Goal: Information Seeking & Learning: Learn about a topic

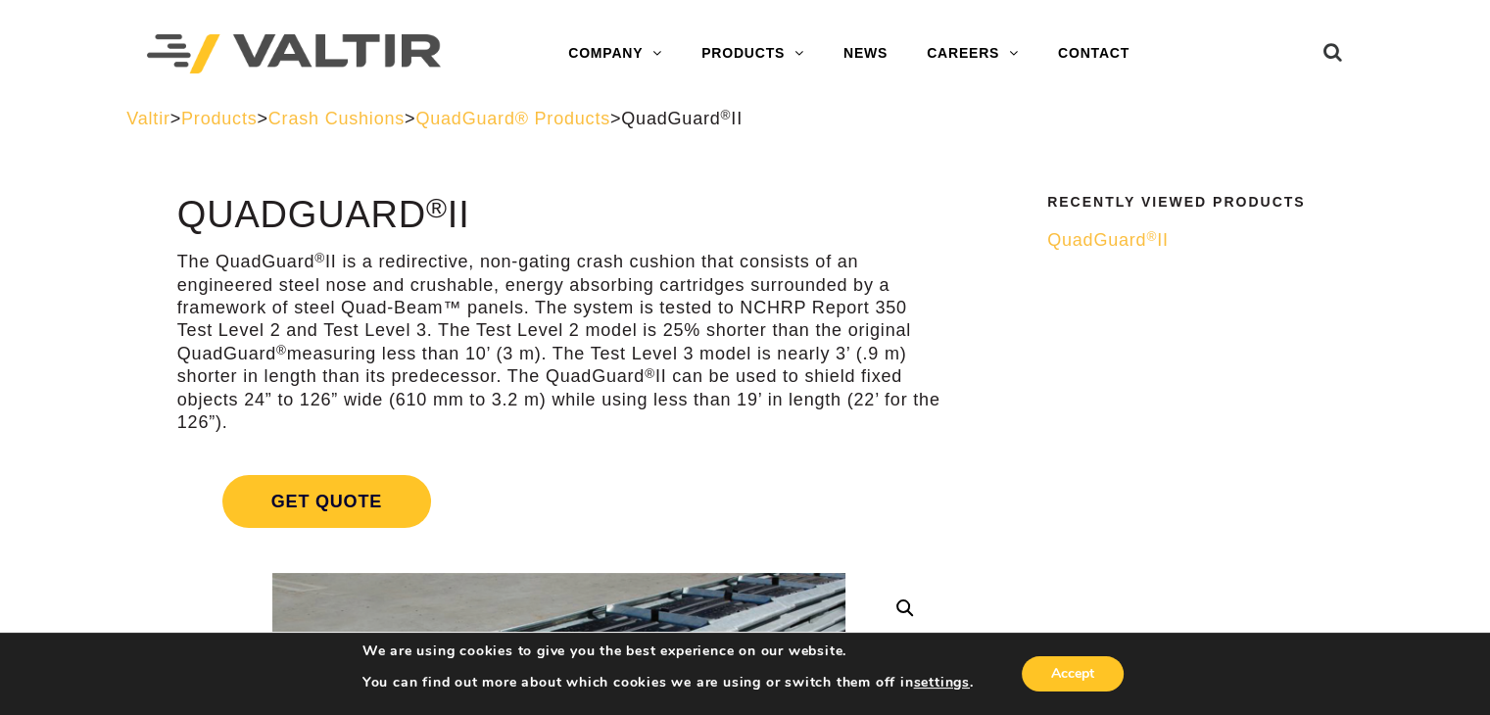
click at [605, 118] on span "QuadGuard® Products" at bounding box center [512, 119] width 195 height 20
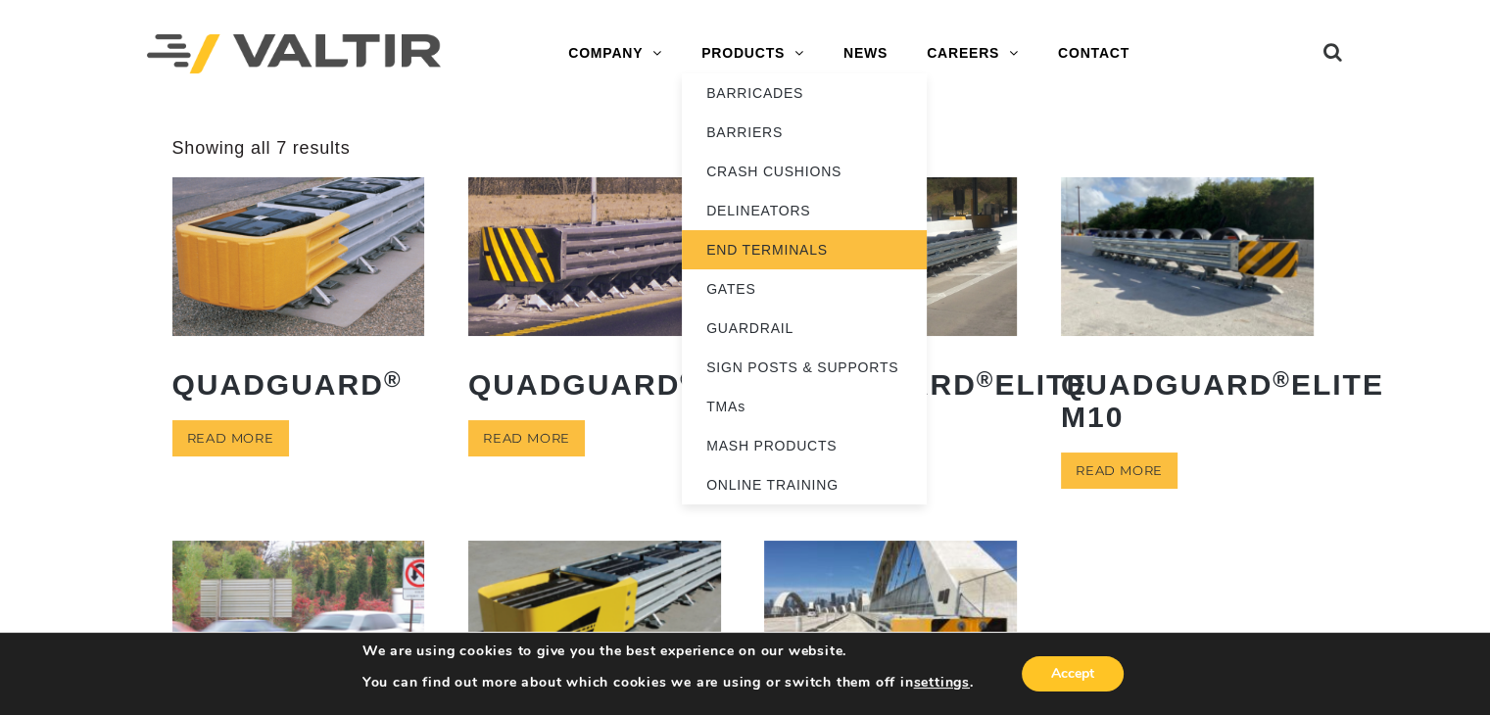
click at [732, 248] on link "END TERMINALS" at bounding box center [804, 249] width 245 height 39
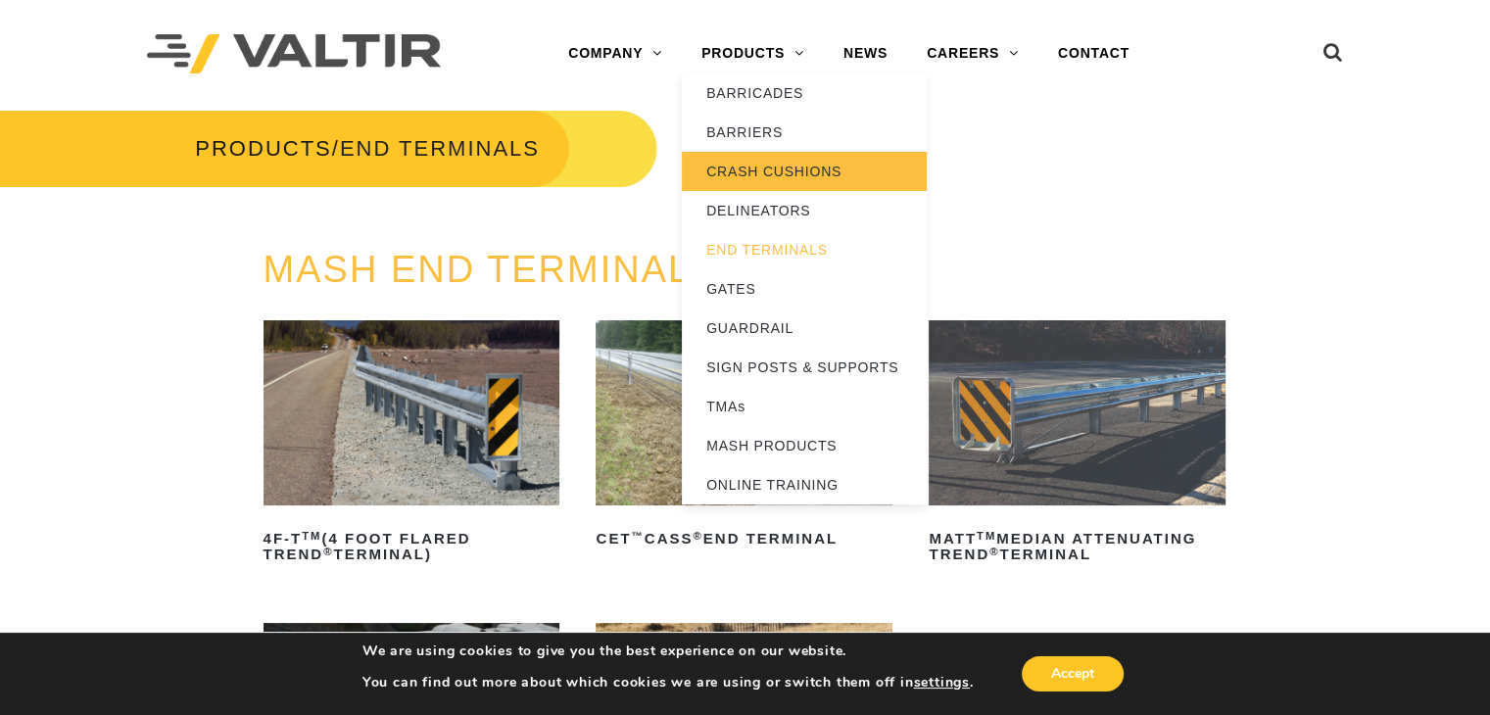
click at [741, 172] on link "CRASH CUSHIONS" at bounding box center [804, 171] width 245 height 39
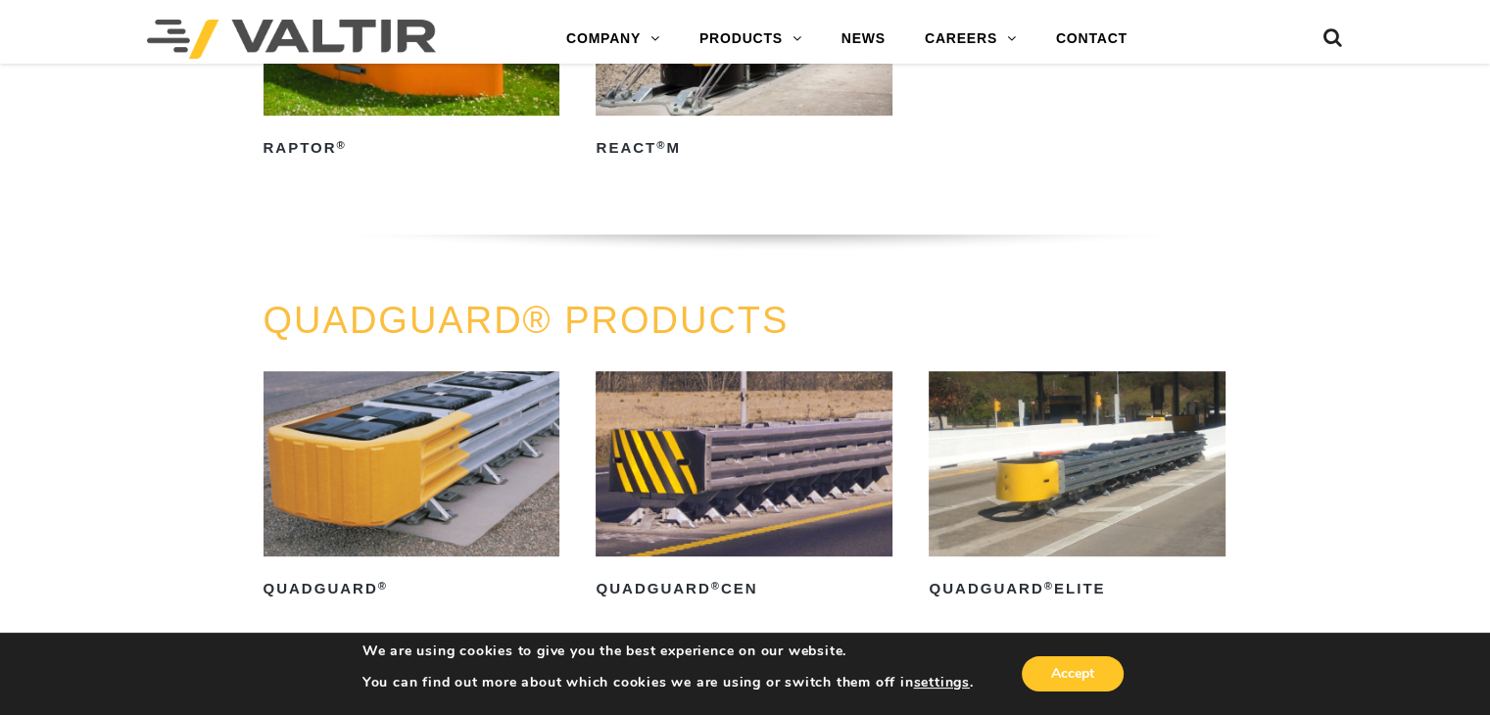
scroll to position [784, 0]
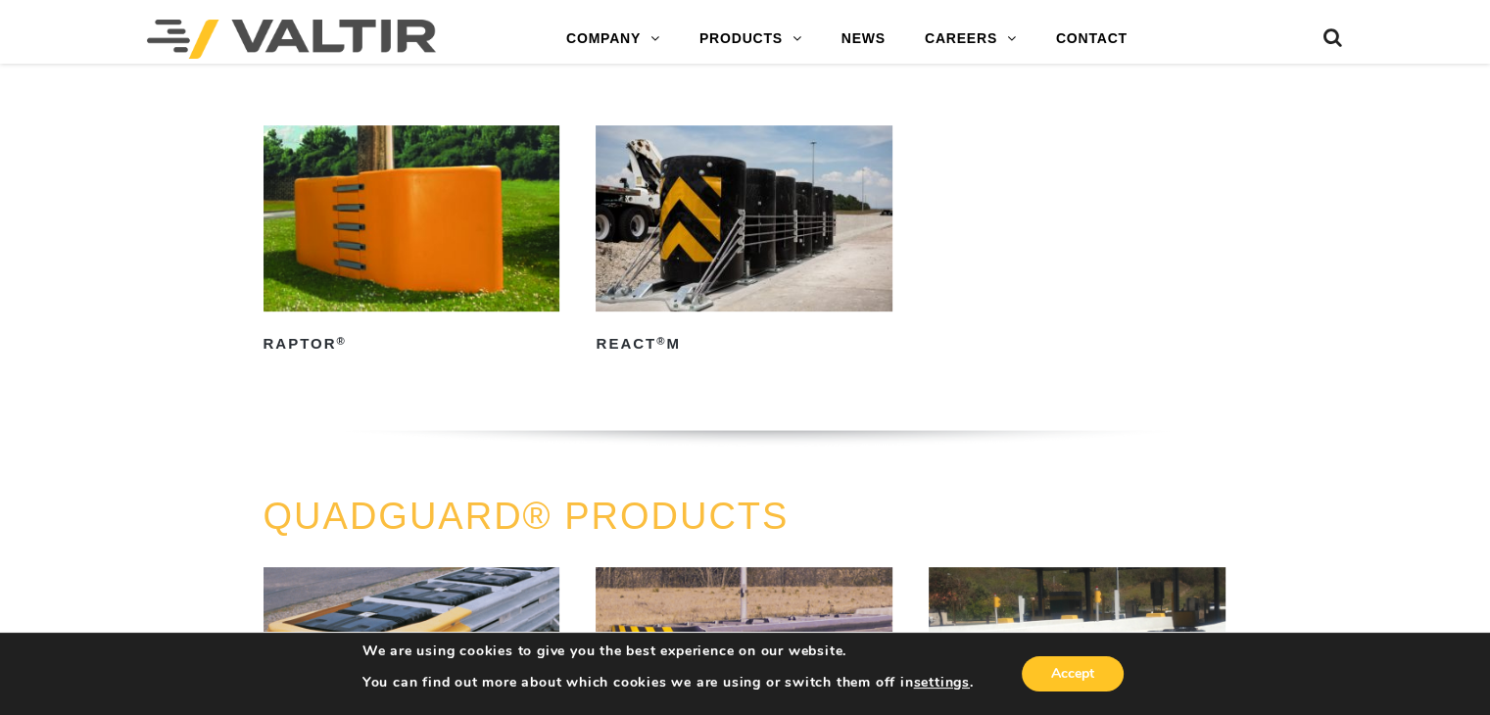
click at [412, 234] on img at bounding box center [412, 217] width 297 height 185
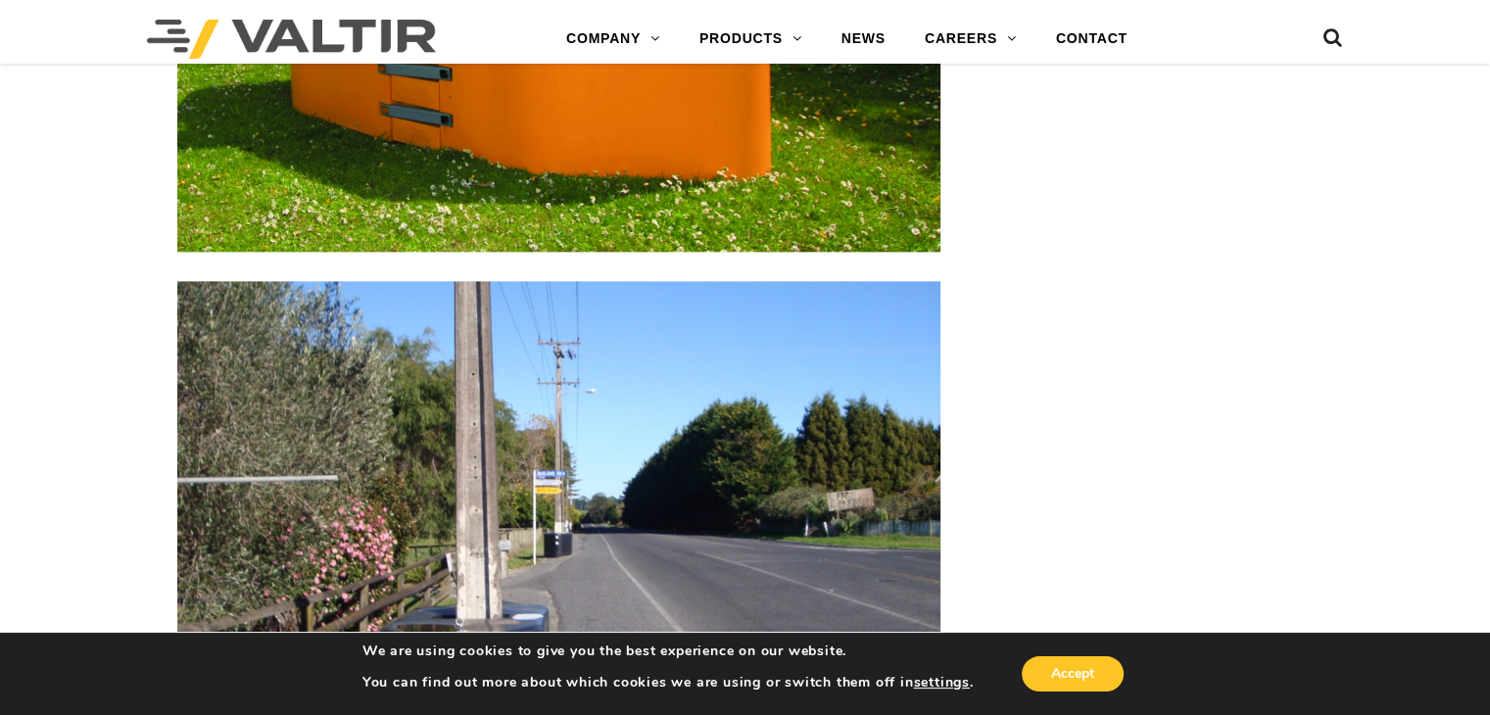
scroll to position [2057, 0]
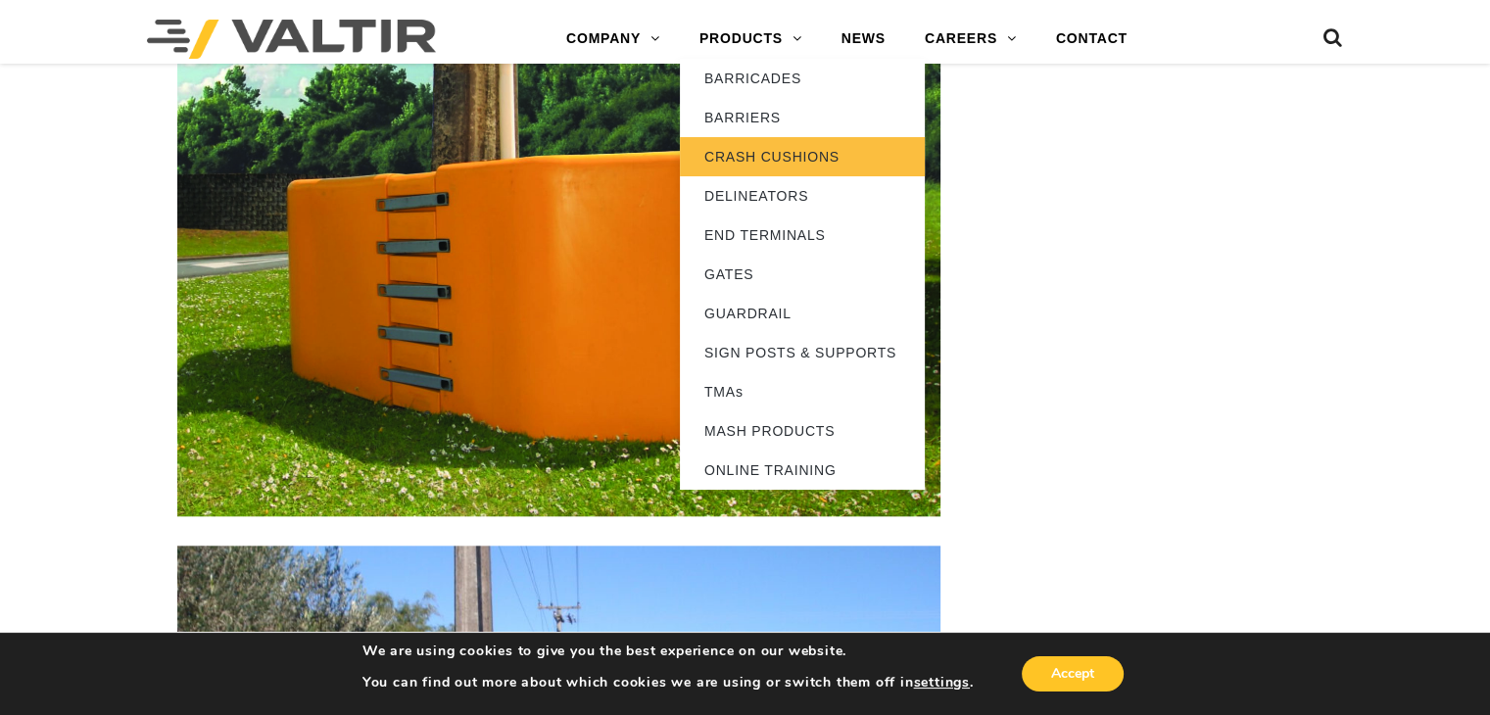
click at [742, 152] on link "CRASH CUSHIONS" at bounding box center [802, 156] width 245 height 39
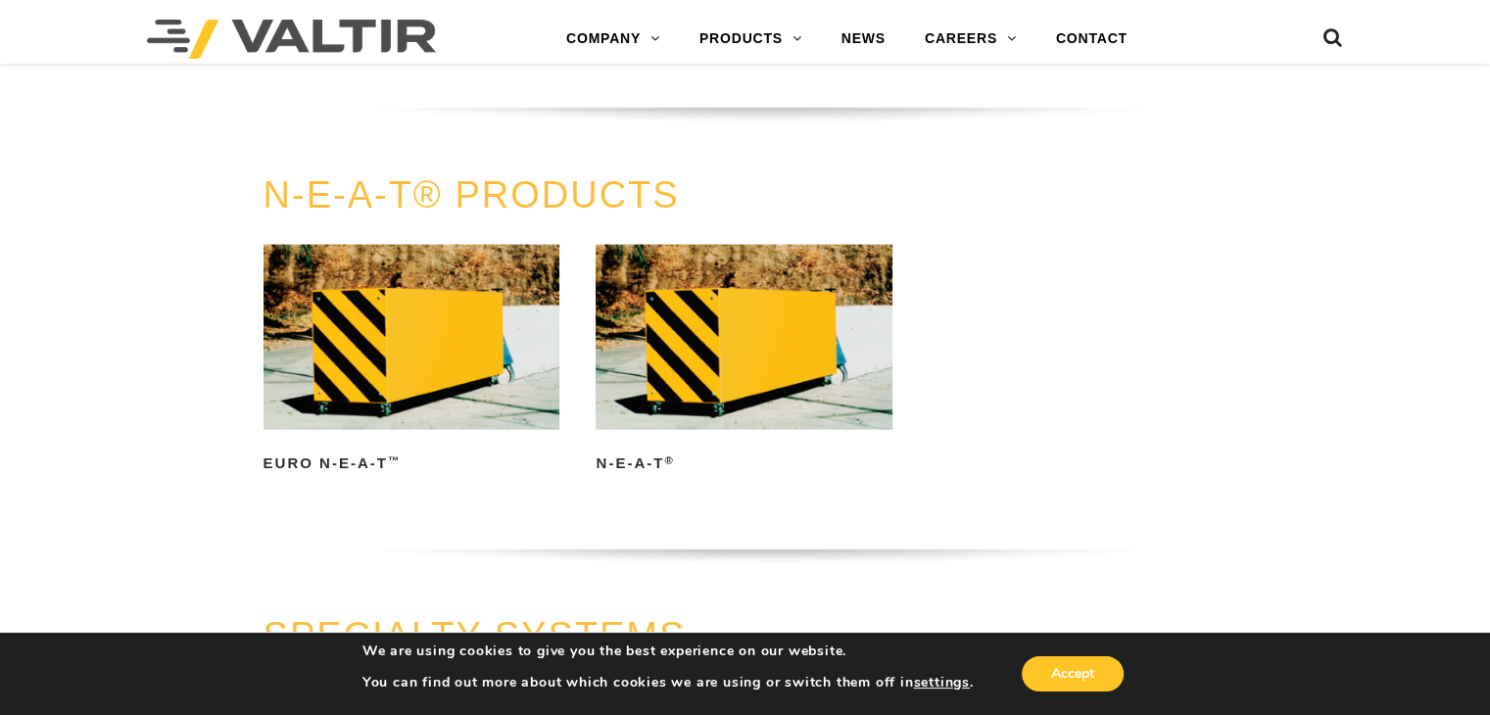
scroll to position [4017, 0]
click at [719, 316] on img at bounding box center [744, 337] width 297 height 185
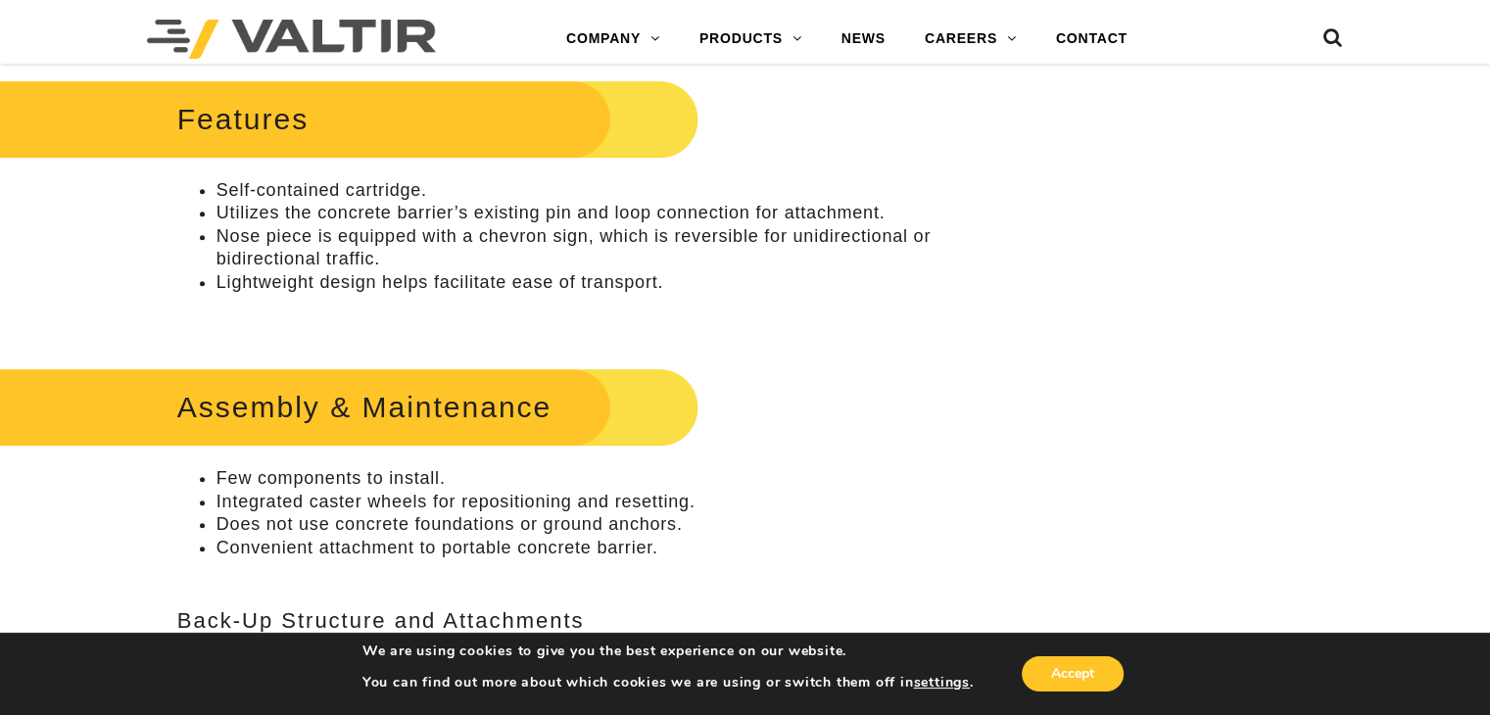
scroll to position [784, 0]
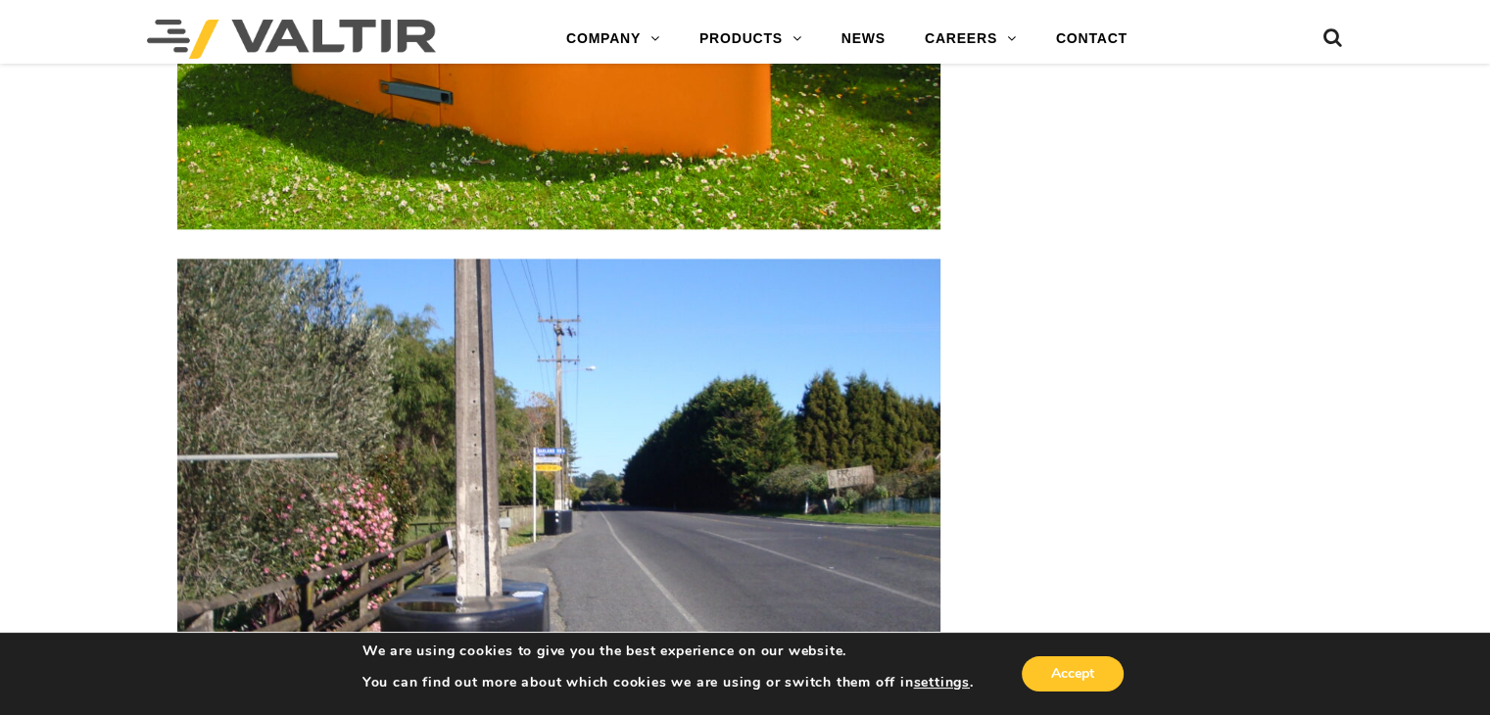
scroll to position [2261, 0]
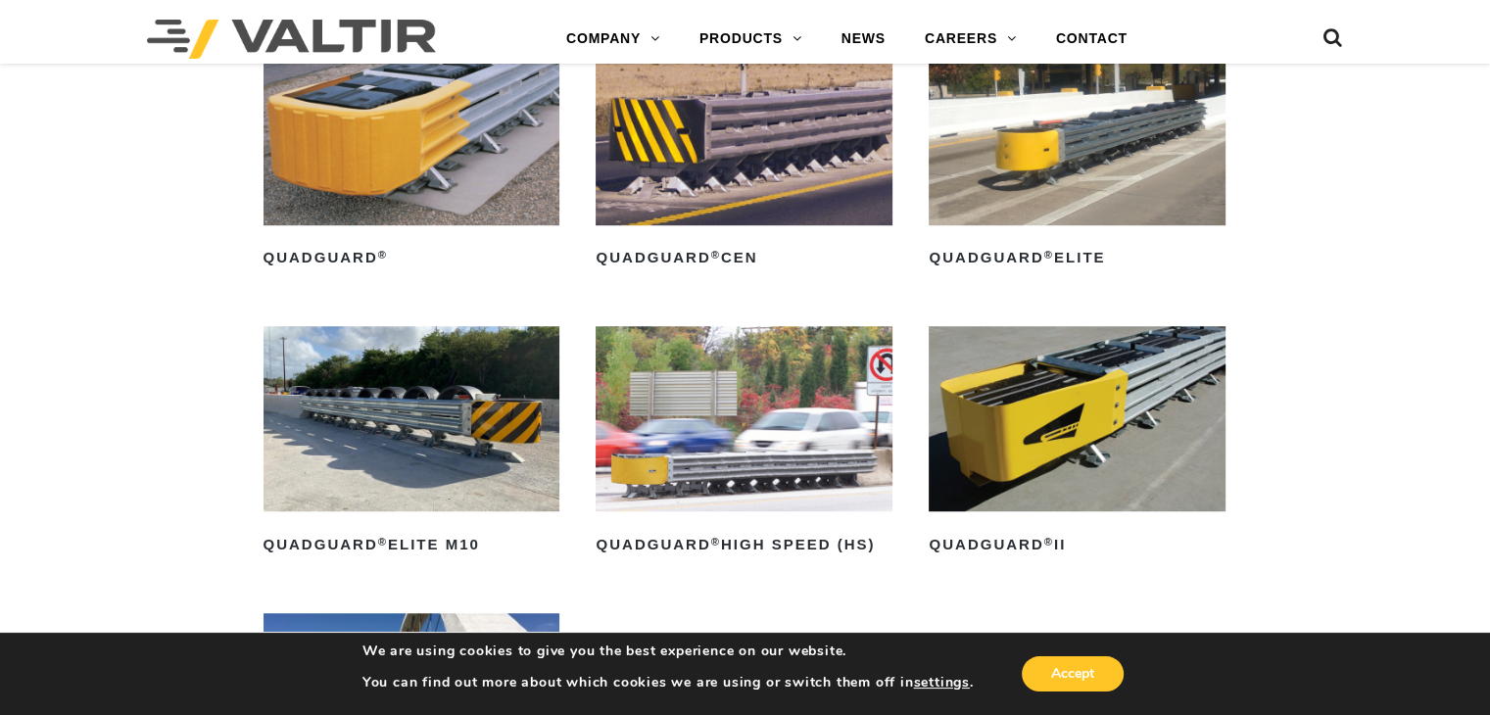
scroll to position [1278, 0]
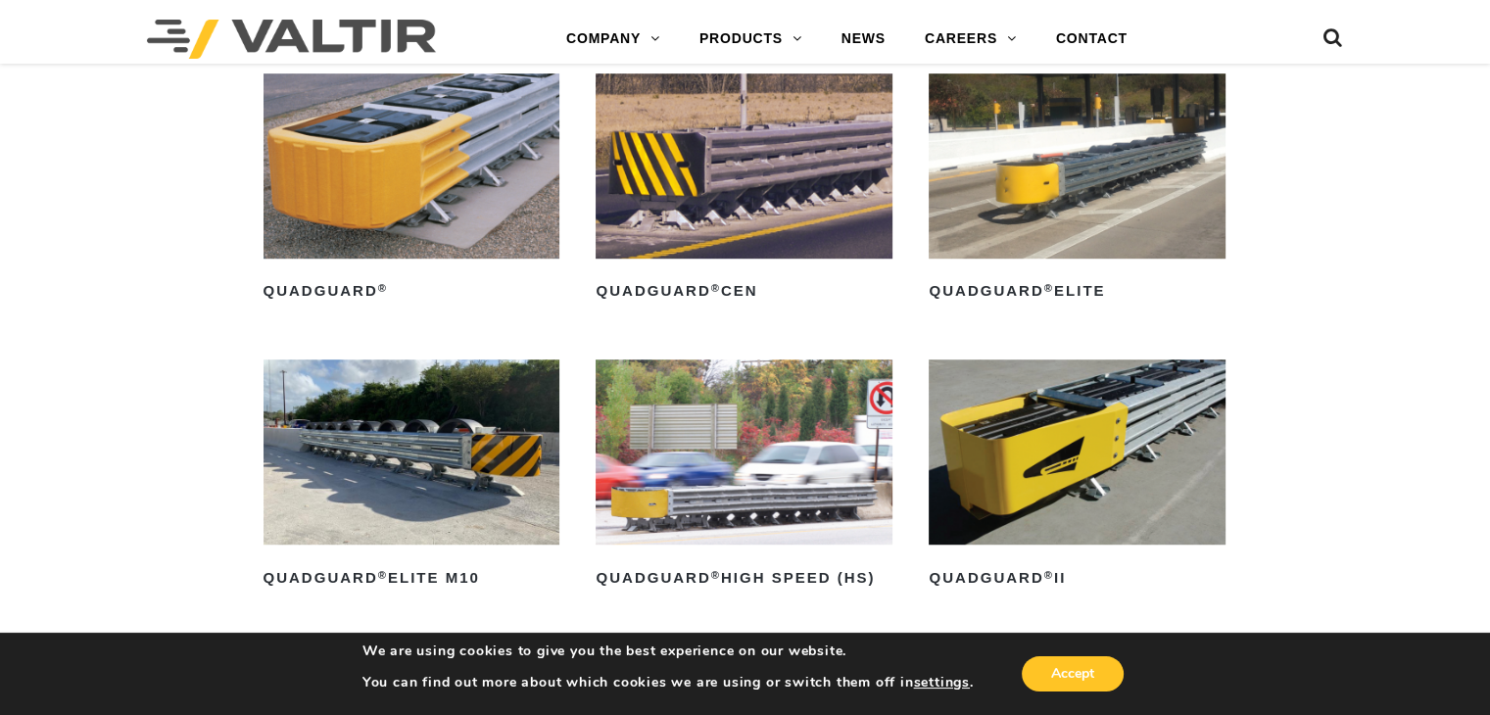
click at [1015, 456] on img at bounding box center [1077, 452] width 297 height 185
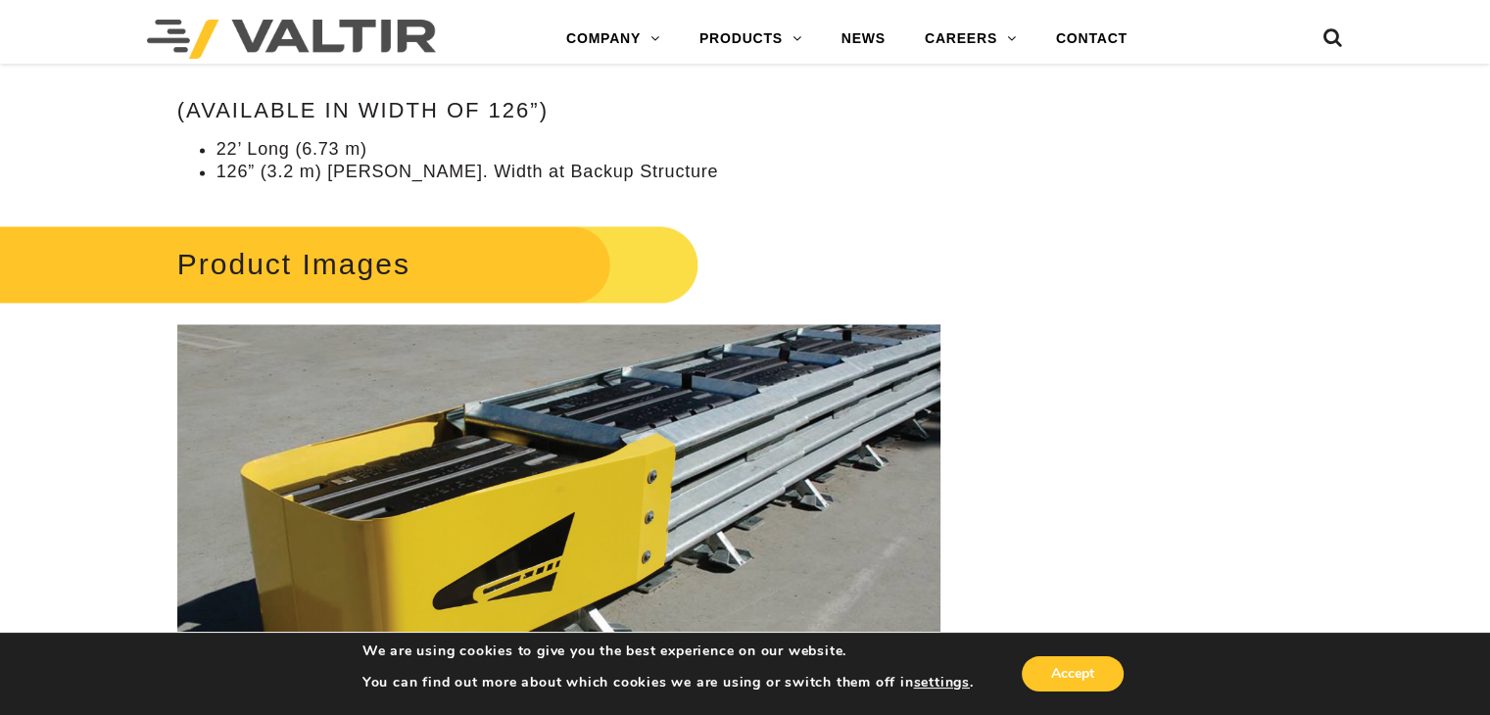
scroll to position [3233, 0]
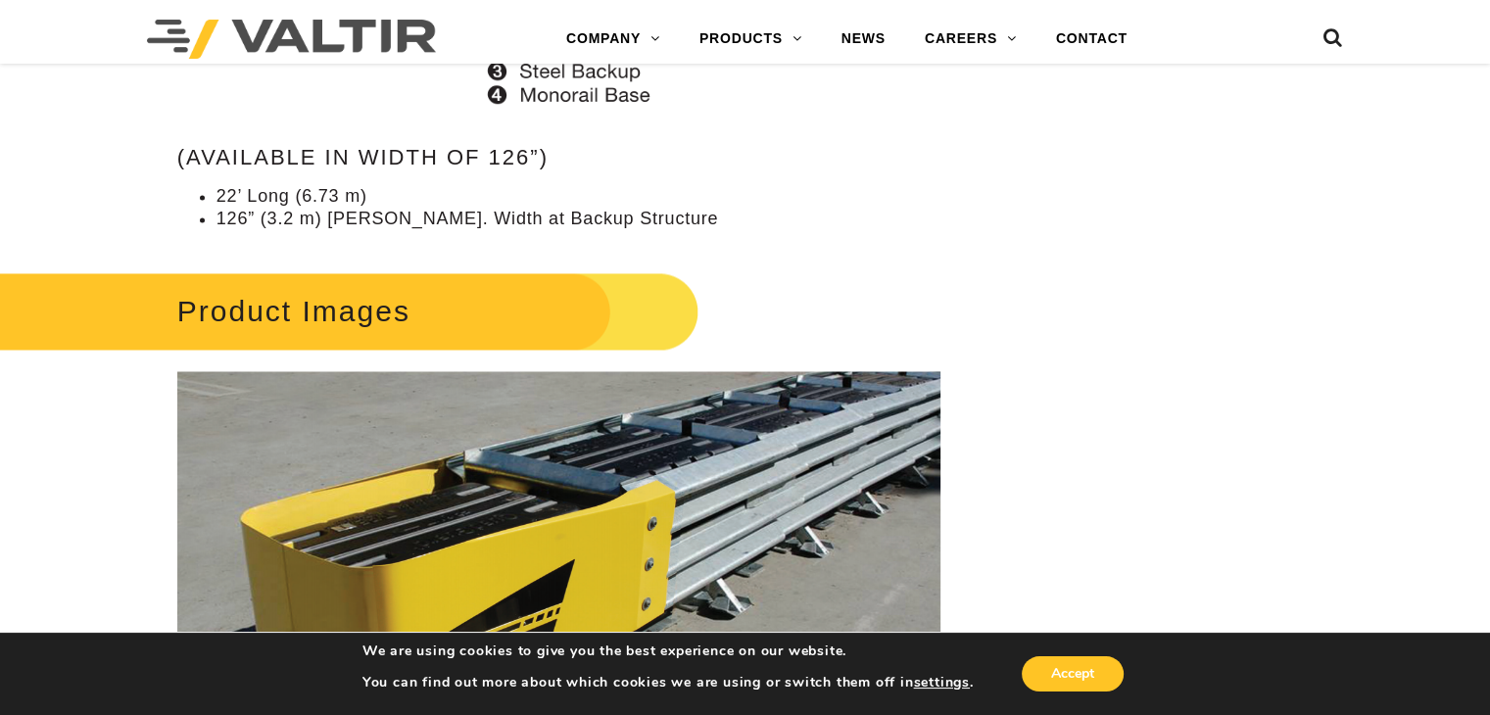
click at [364, 291] on h2 "Product Images" at bounding box center [327, 310] width 746 height 91
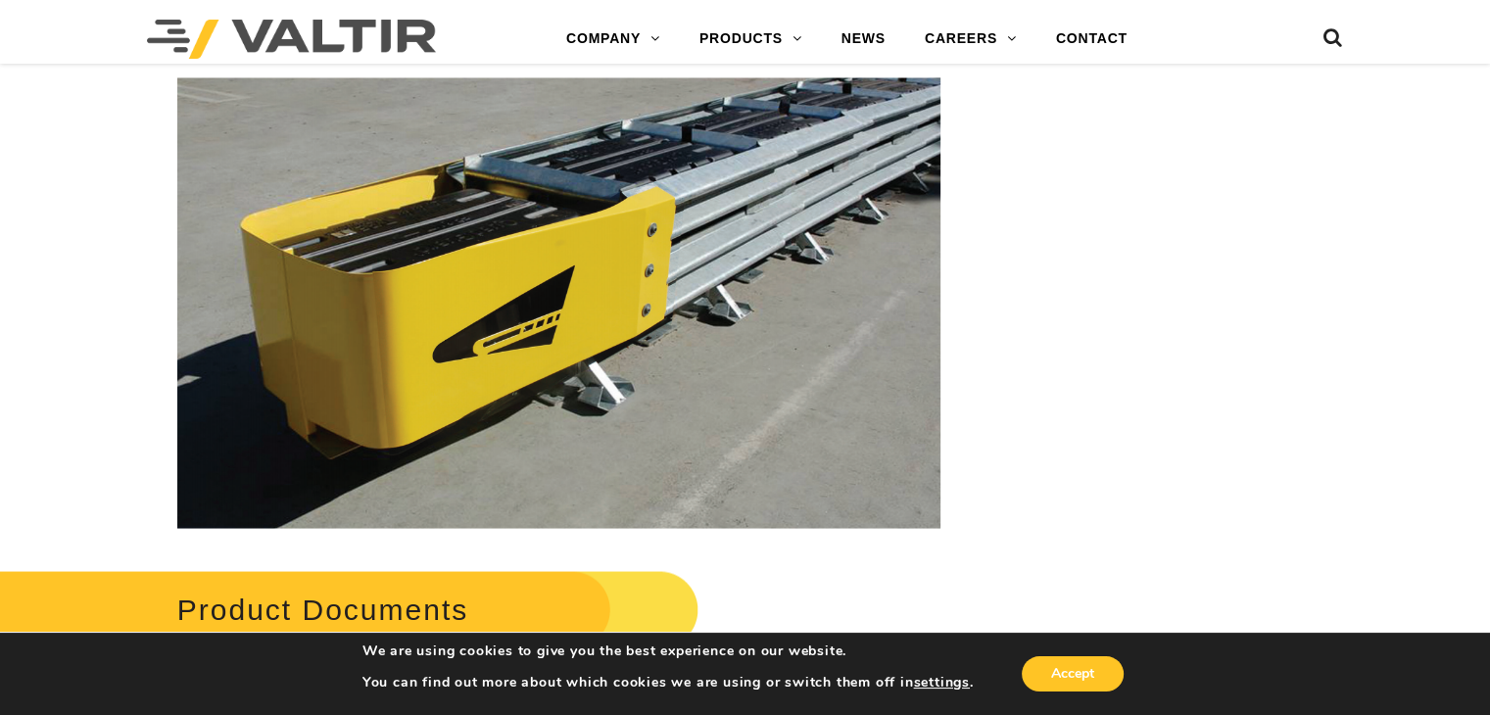
click at [396, 346] on img at bounding box center [558, 302] width 763 height 451
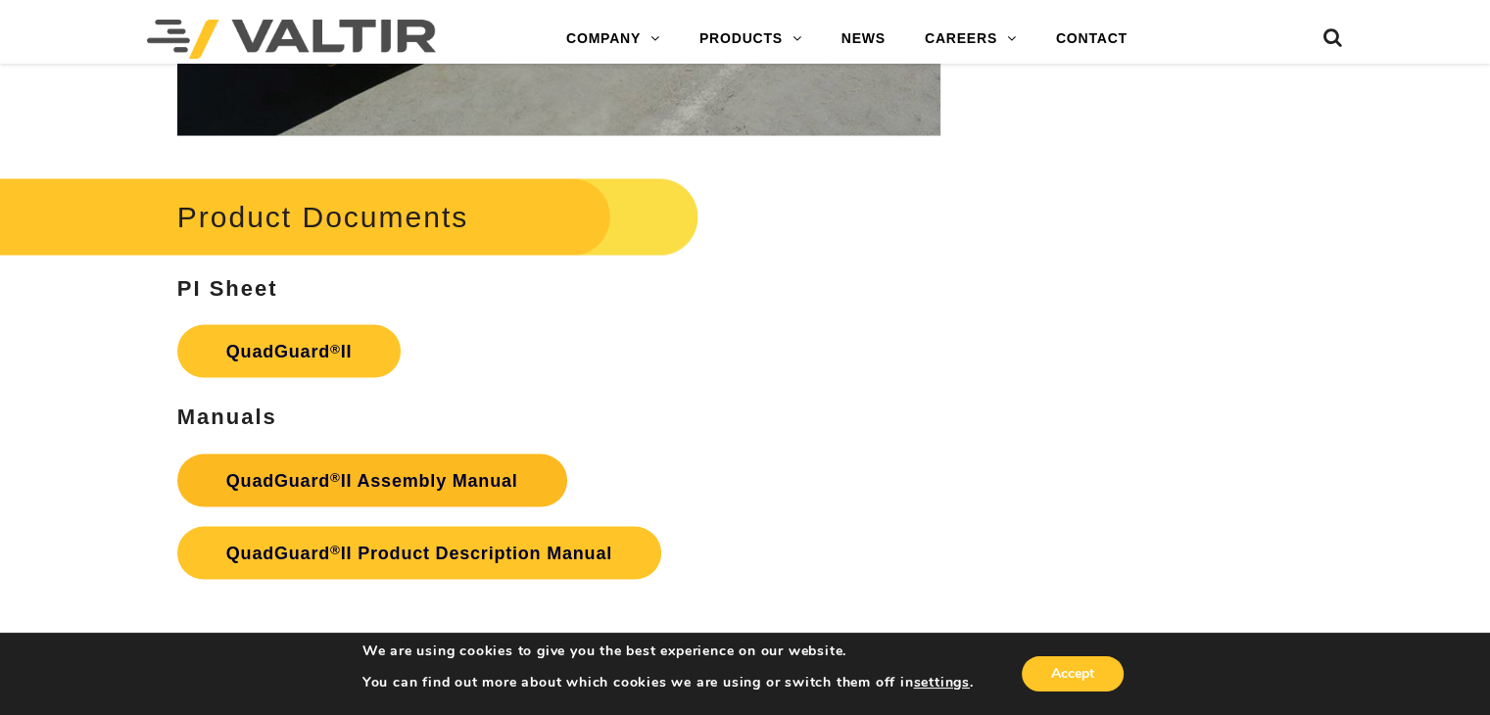
scroll to position [4017, 0]
